Goal: Task Accomplishment & Management: Manage account settings

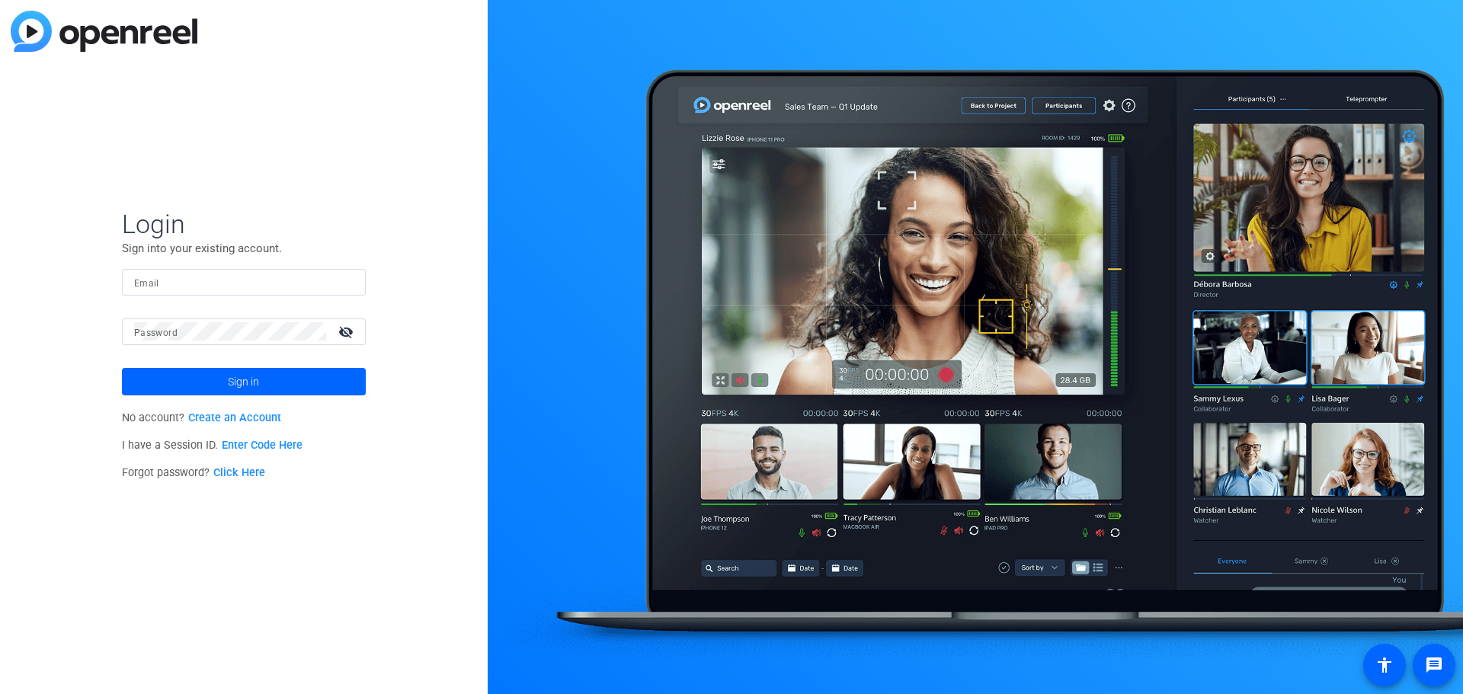
click at [218, 280] on input "Email" at bounding box center [243, 282] width 219 height 18
type input "[PERSON_NAME][EMAIL_ADDRESS][DOMAIN_NAME]"
click at [122, 368] on button "Sign in" at bounding box center [244, 381] width 244 height 27
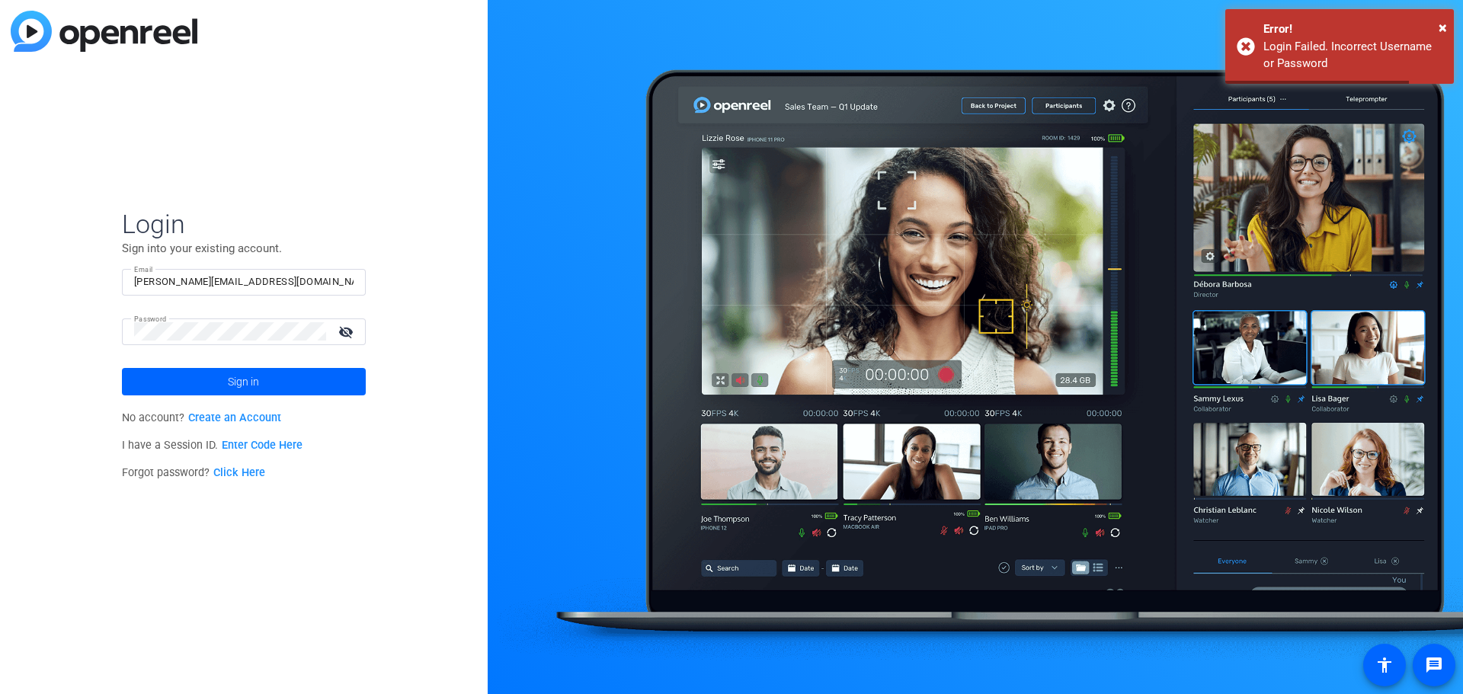
click at [344, 331] on mat-icon "visibility_off" at bounding box center [347, 332] width 37 height 22
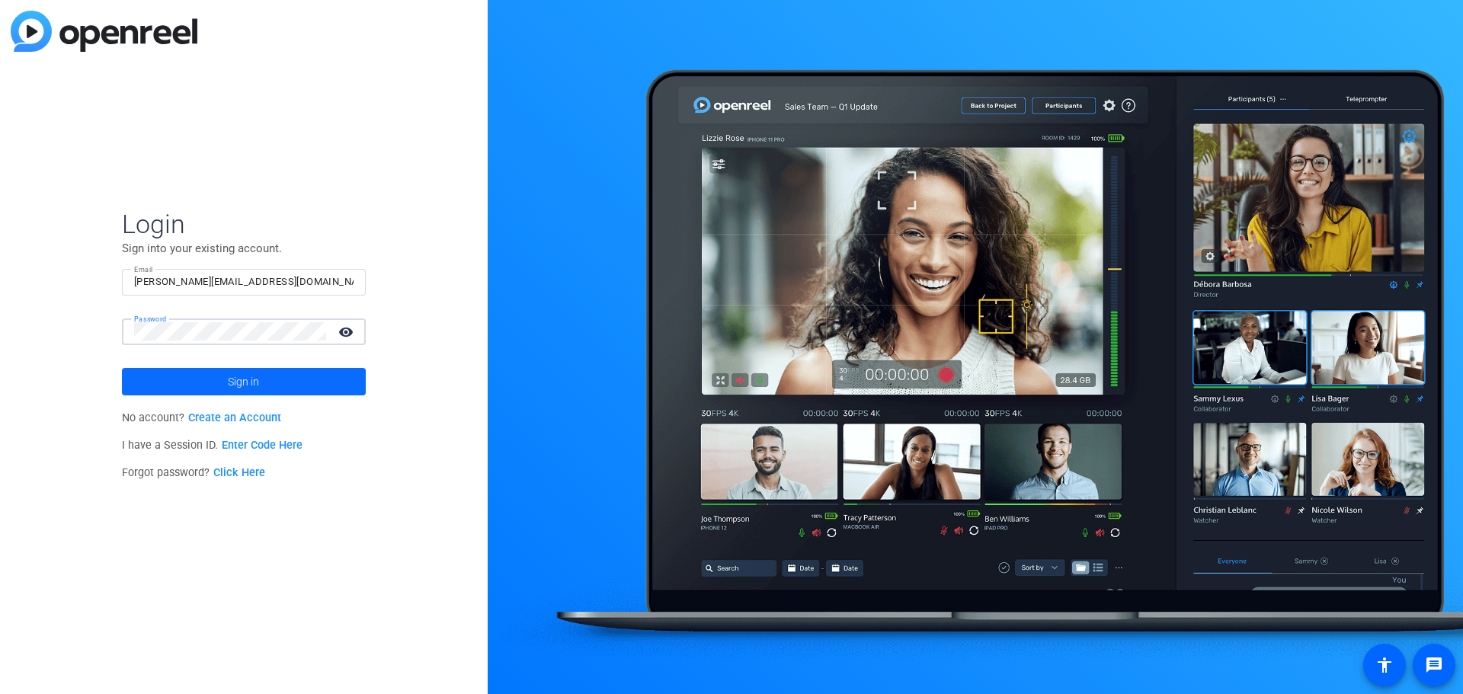
click at [276, 376] on span at bounding box center [244, 381] width 244 height 37
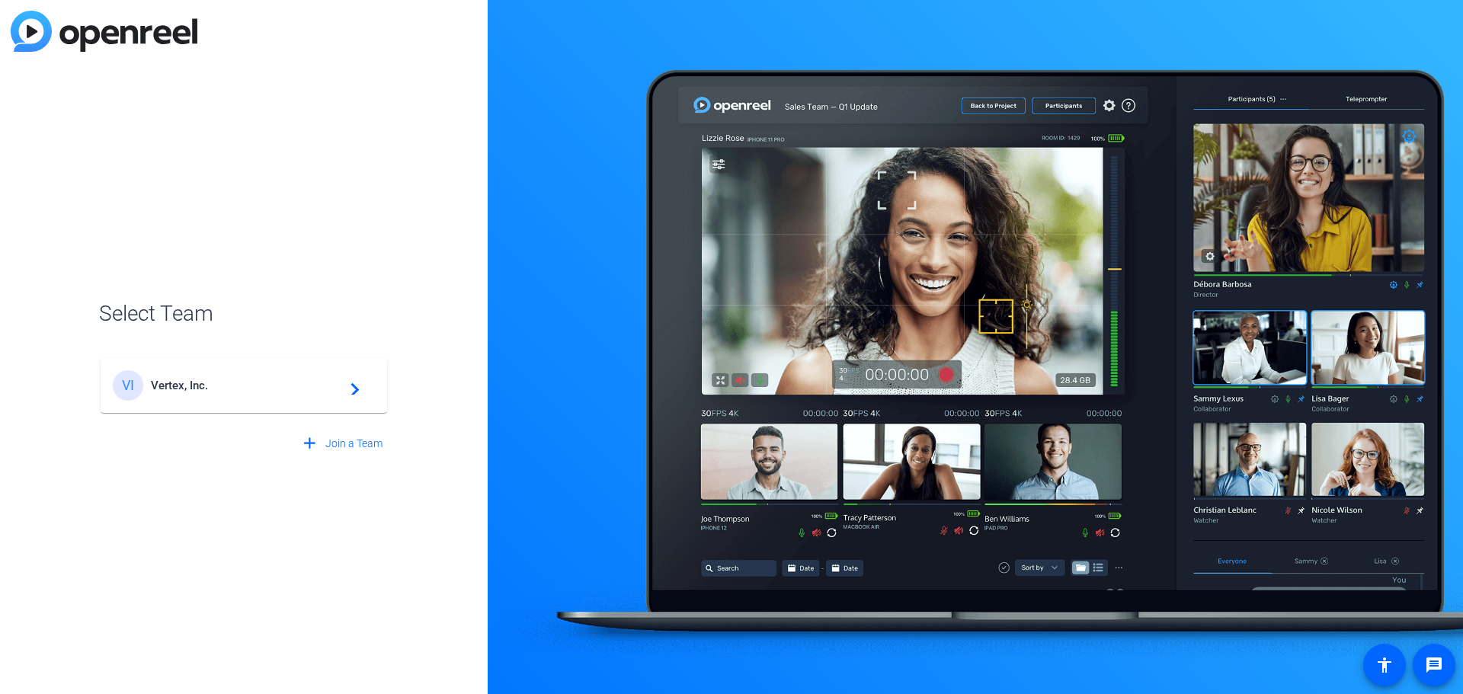
click at [276, 376] on div "VI Vertex, Inc. navigate_next" at bounding box center [244, 385] width 262 height 30
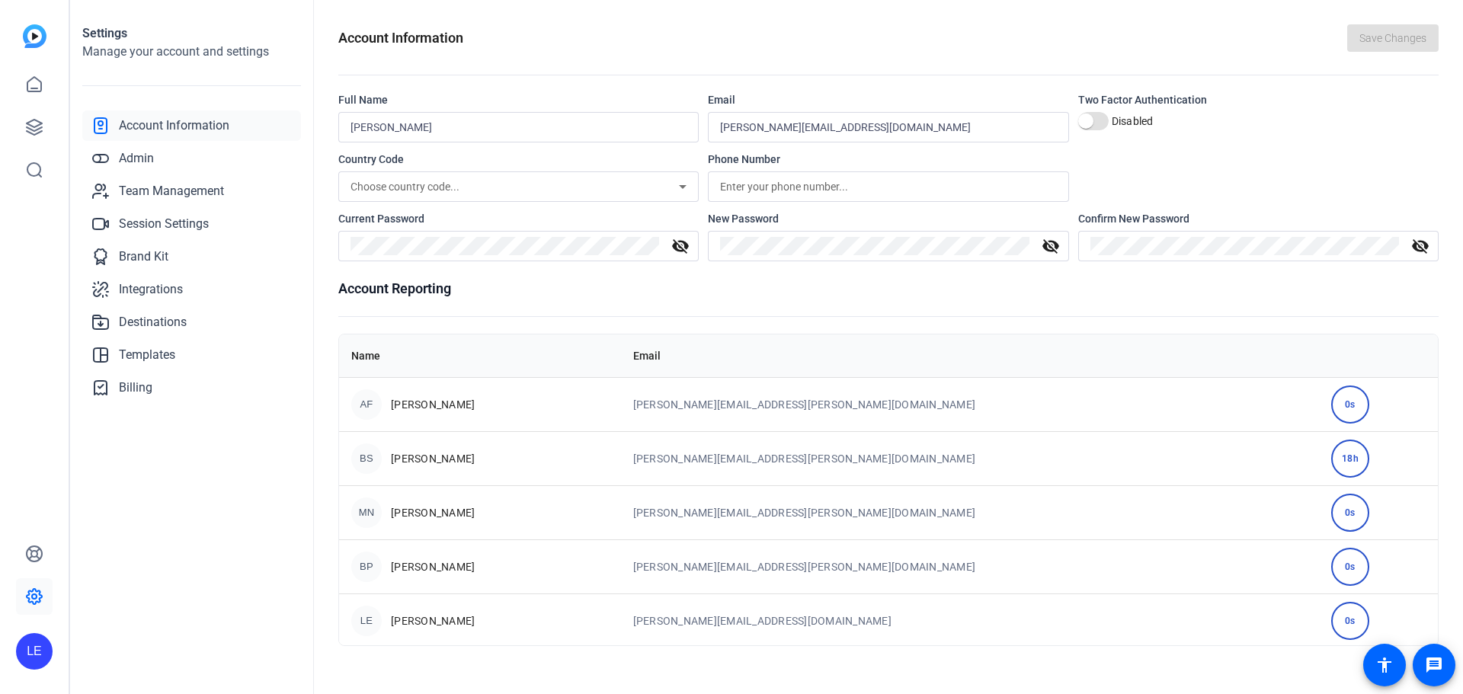
scroll to position [2, 0]
click at [197, 155] on link "Admin" at bounding box center [191, 158] width 219 height 30
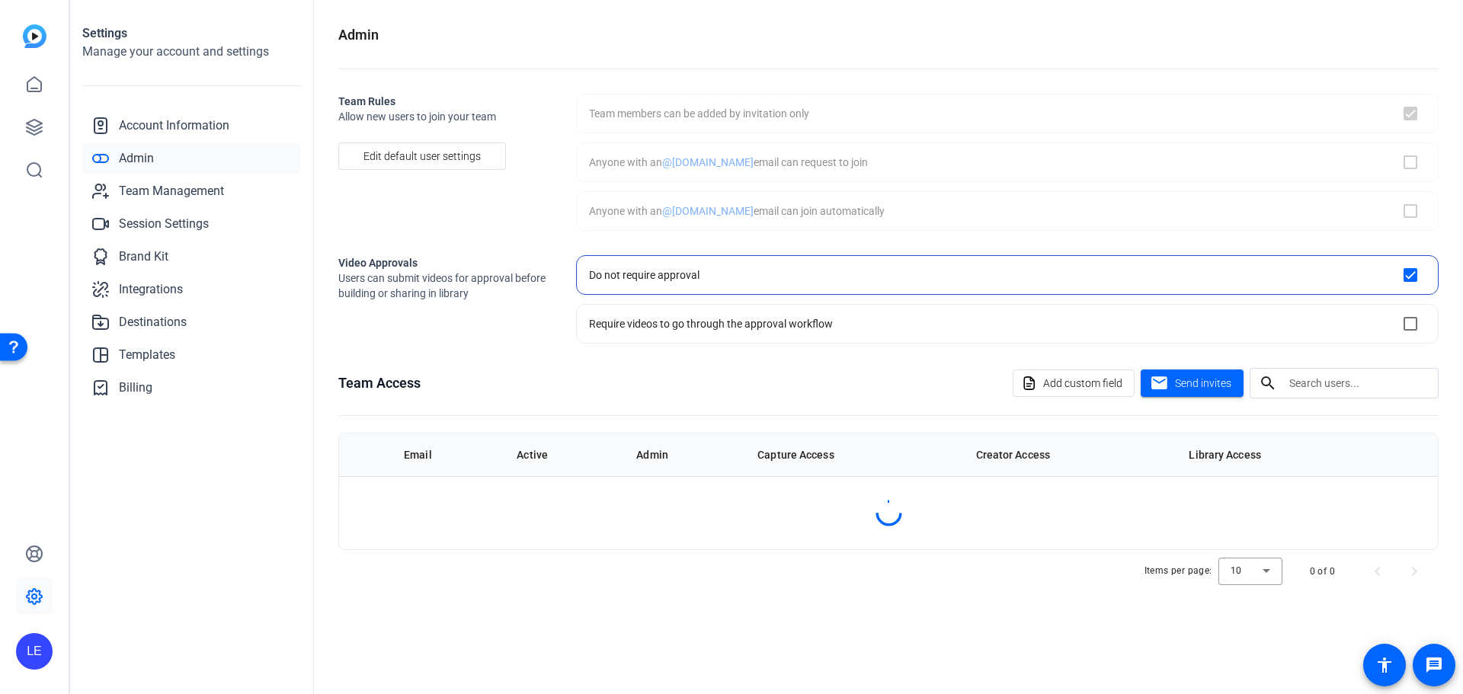
checkbox input "true"
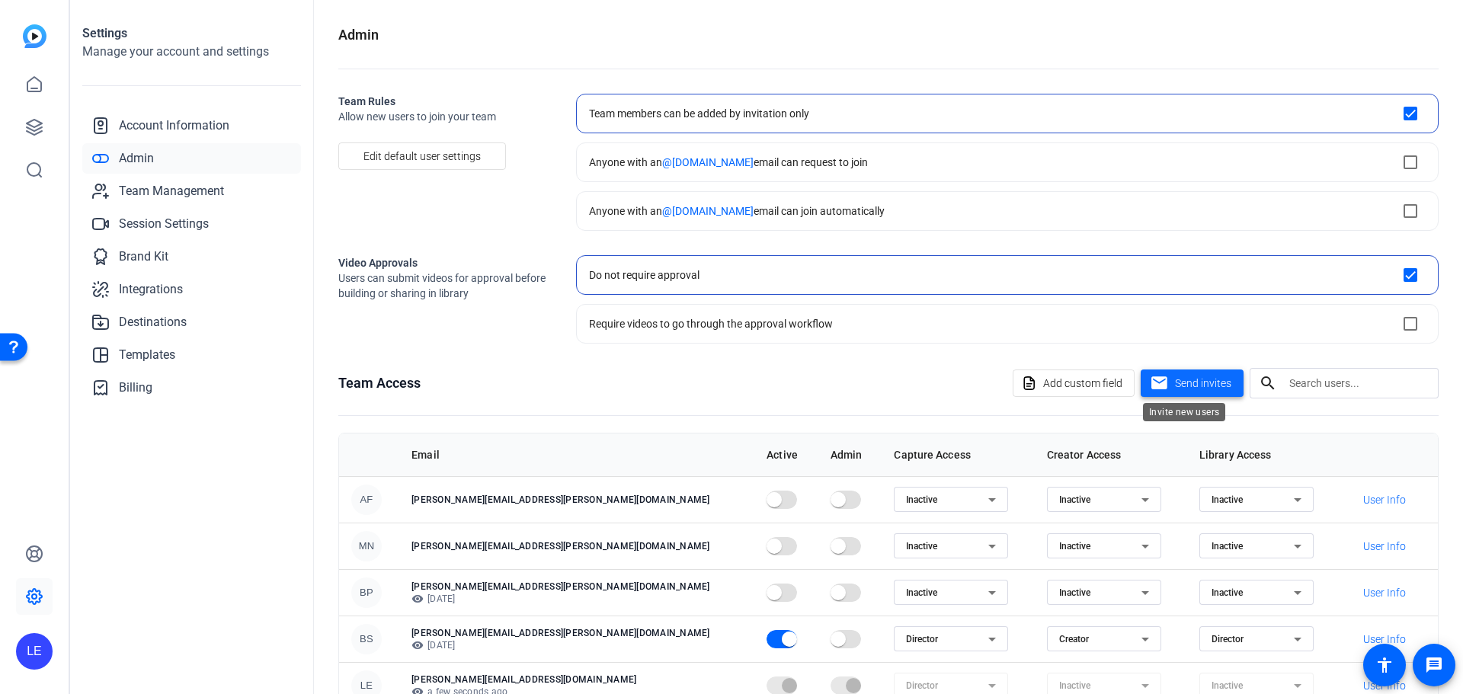
click at [1209, 389] on span "Send invites" at bounding box center [1203, 384] width 56 height 16
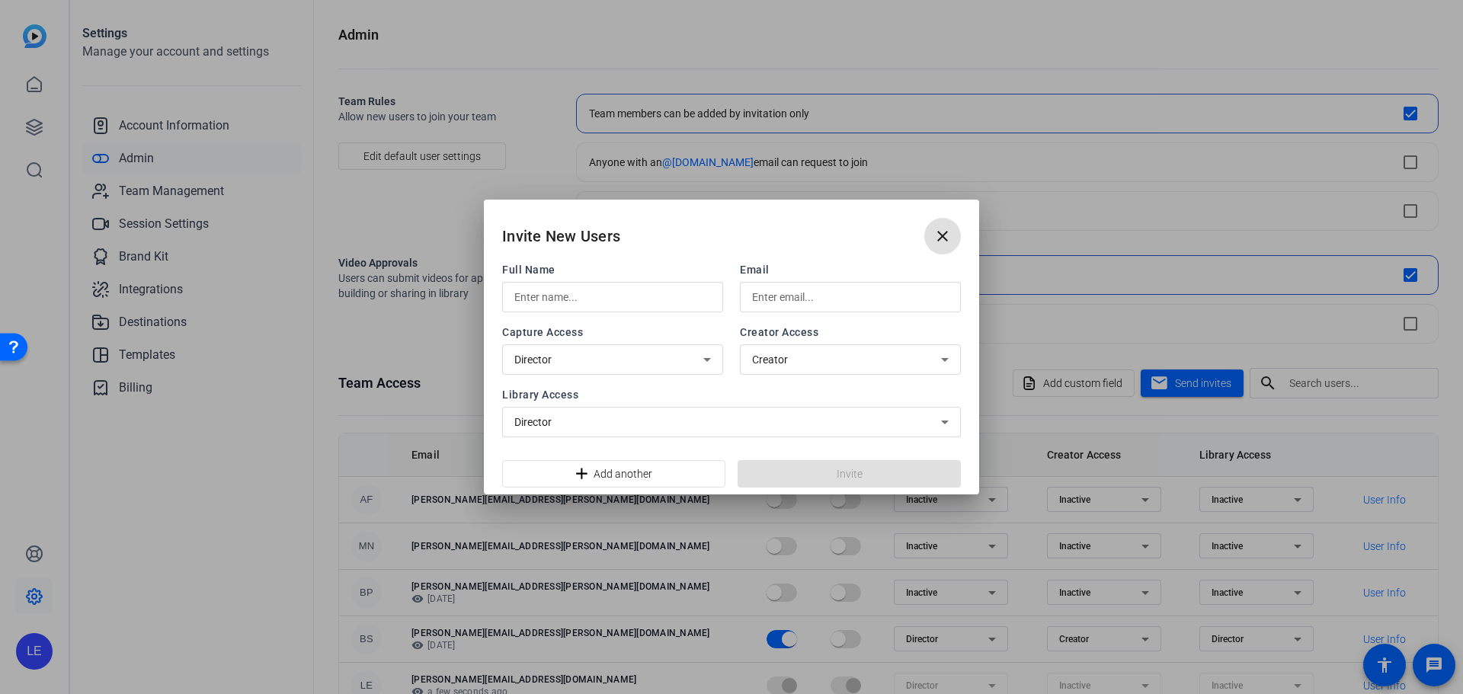
click at [774, 287] on div at bounding box center [850, 297] width 197 height 30
paste input "qpLJVLCI*lk0yS3*"
click at [832, 298] on input "[PERSON_NAME][EMAIL_ADDRESS][PERSON_NAME][DOMAIN_NAME]" at bounding box center [850, 297] width 197 height 18
paste input "[PERSON_NAME].E"
type input "[PERSON_NAME][EMAIL_ADDRESS][PERSON_NAME][DOMAIN_NAME]"
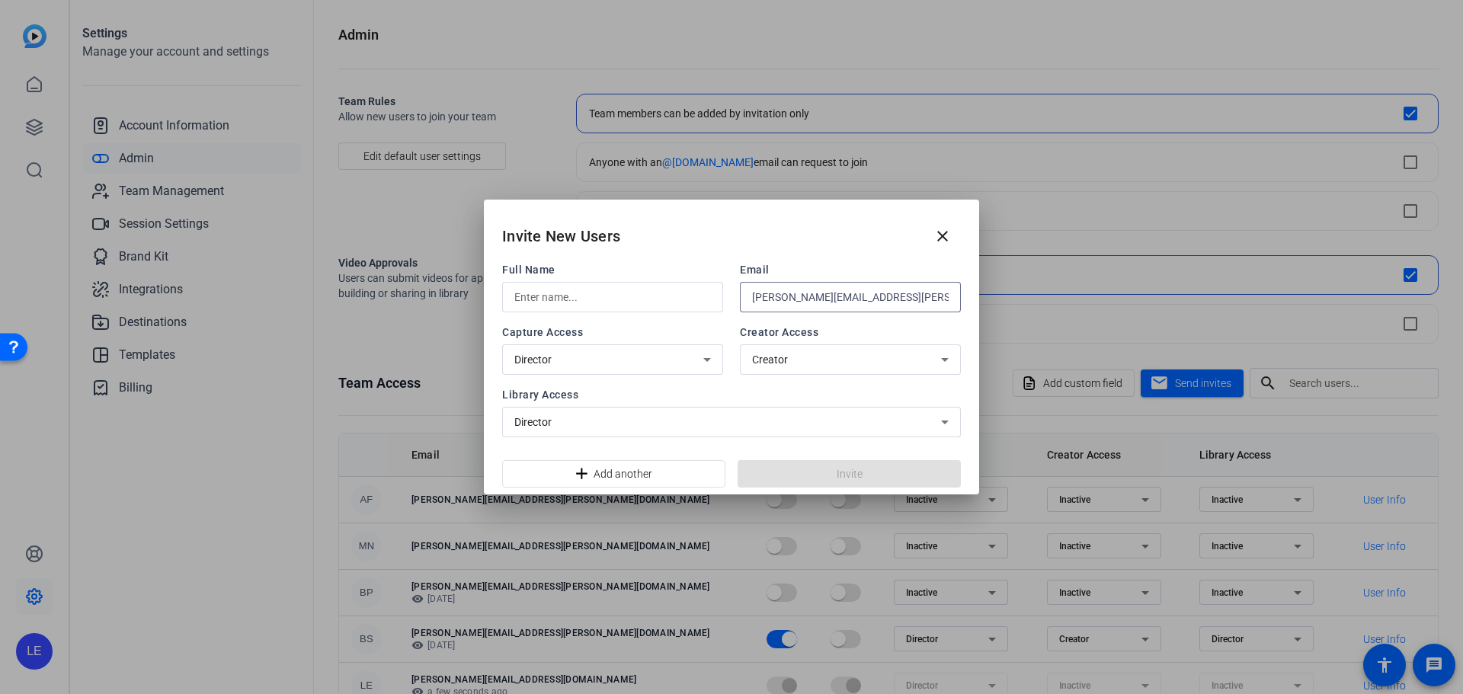
click at [635, 296] on input "text" at bounding box center [612, 297] width 197 height 18
paste input "[PERSON_NAME][EMAIL_ADDRESS][PERSON_NAME][DOMAIN_NAME]"
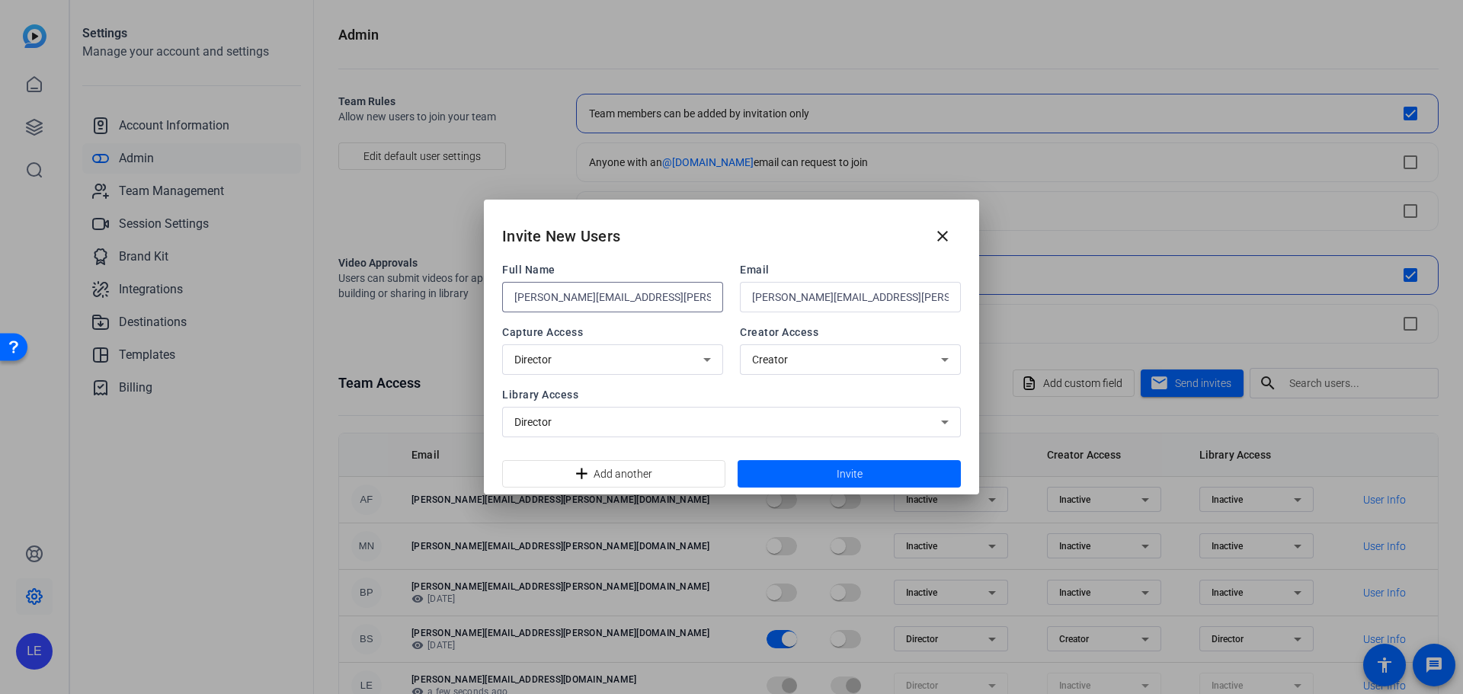
drag, startPoint x: 641, startPoint y: 299, endPoint x: 567, endPoint y: 299, distance: 73.9
click at [567, 299] on input "[PERSON_NAME][EMAIL_ADDRESS][PERSON_NAME][DOMAIN_NAME]" at bounding box center [612, 297] width 197 height 18
click at [539, 296] on input "[PERSON_NAME].[PERSON_NAME]" at bounding box center [612, 297] width 197 height 18
type input "[PERSON_NAME]"
click at [859, 470] on span "Invite" at bounding box center [850, 474] width 26 height 16
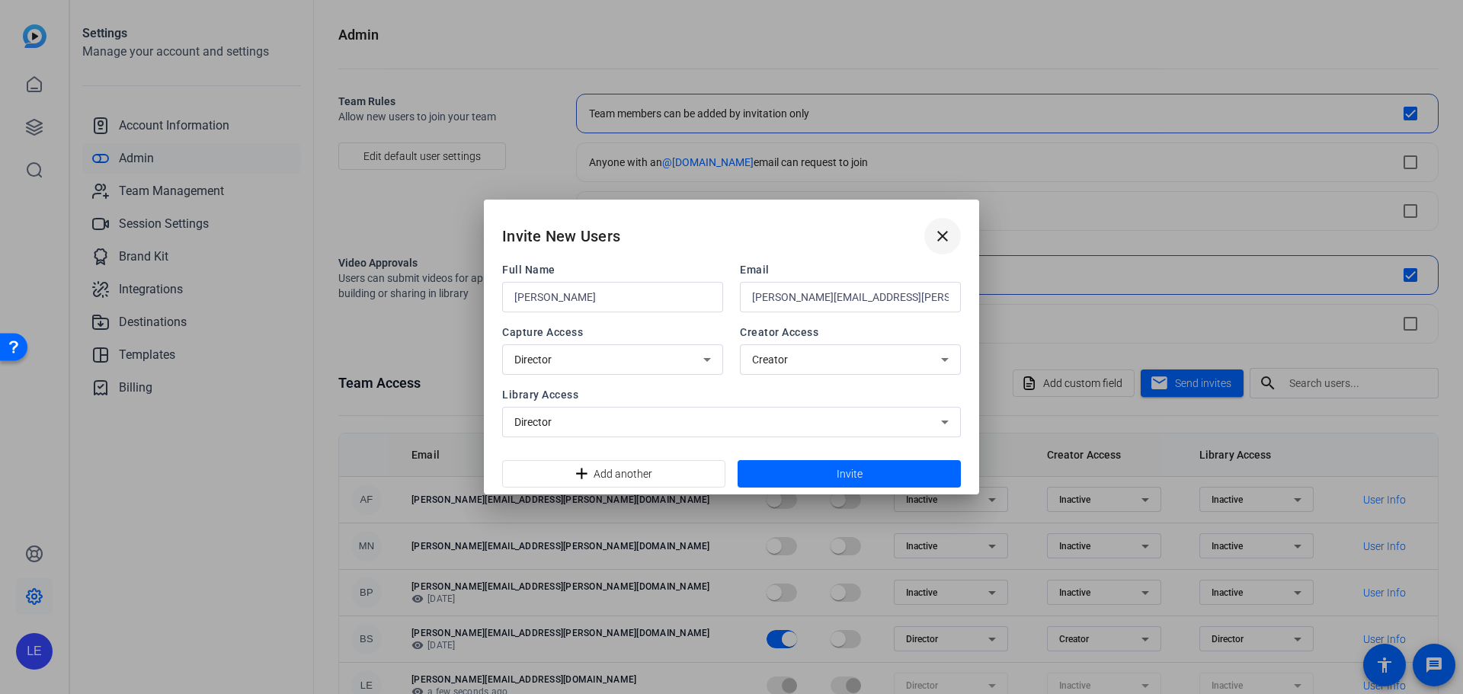
click at [941, 238] on mat-icon "close" at bounding box center [942, 236] width 18 height 18
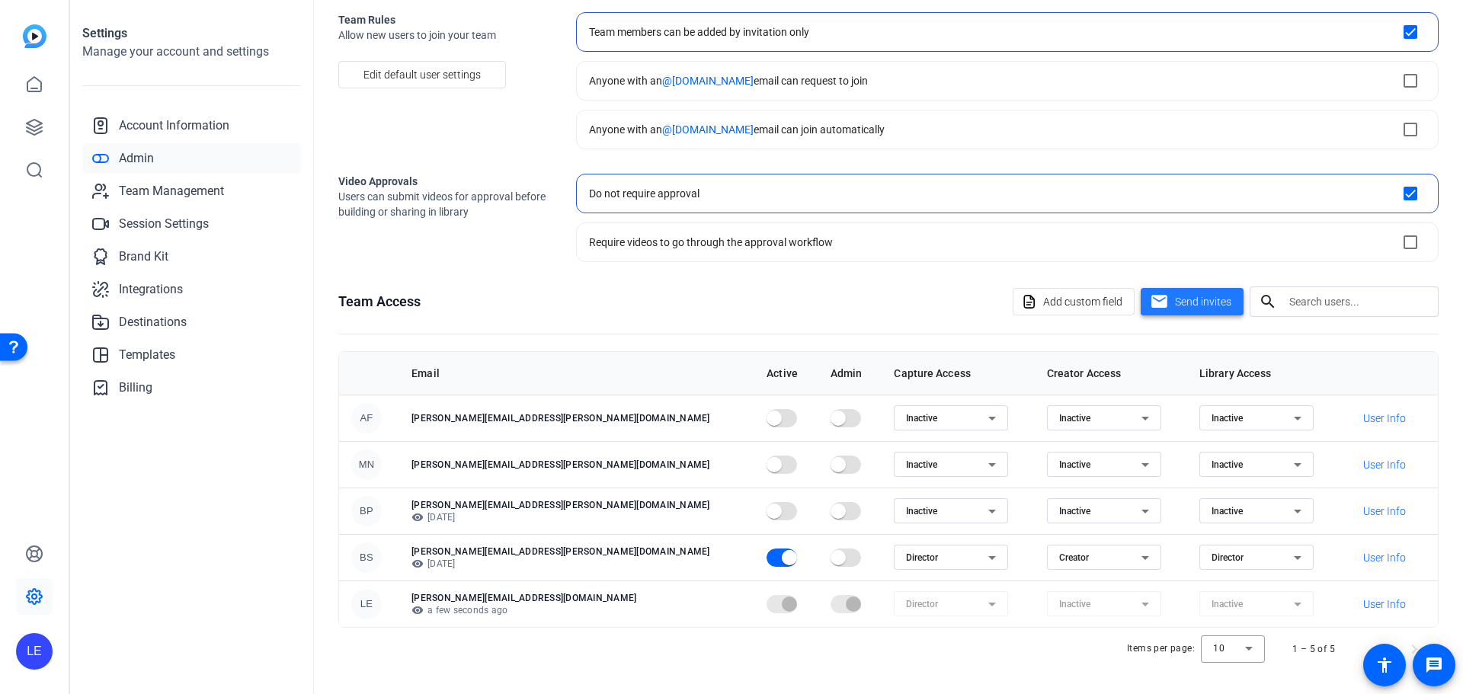
scroll to position [82, 0]
